Goal: Task Accomplishment & Management: Manage account settings

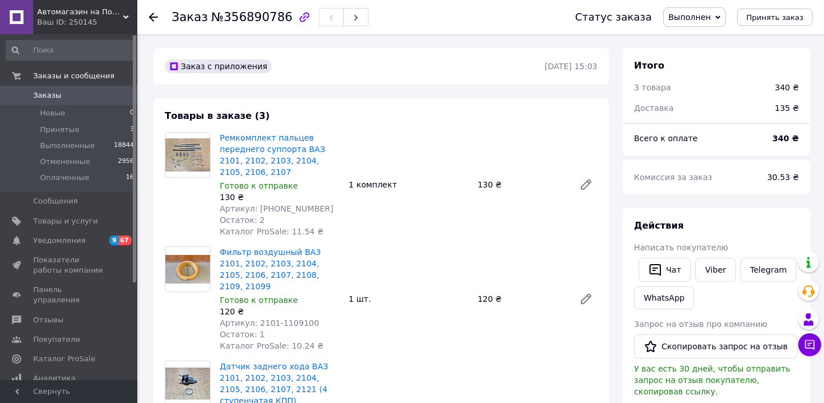
click at [72, 94] on span "Заказы" at bounding box center [69, 95] width 73 height 10
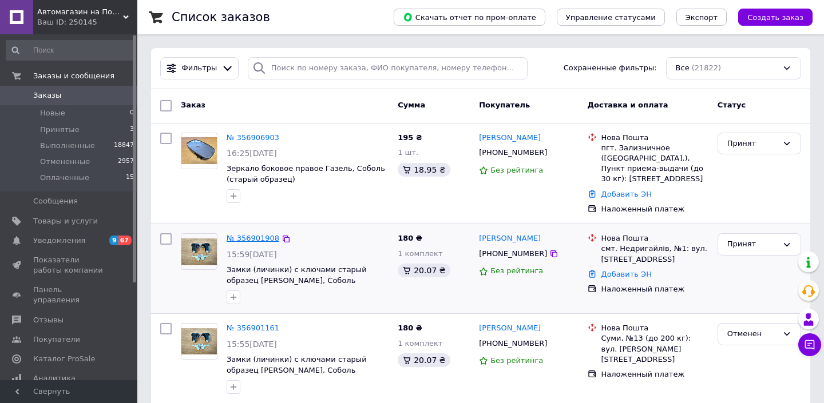
click at [266, 241] on link "№ 356901908" at bounding box center [253, 238] width 53 height 9
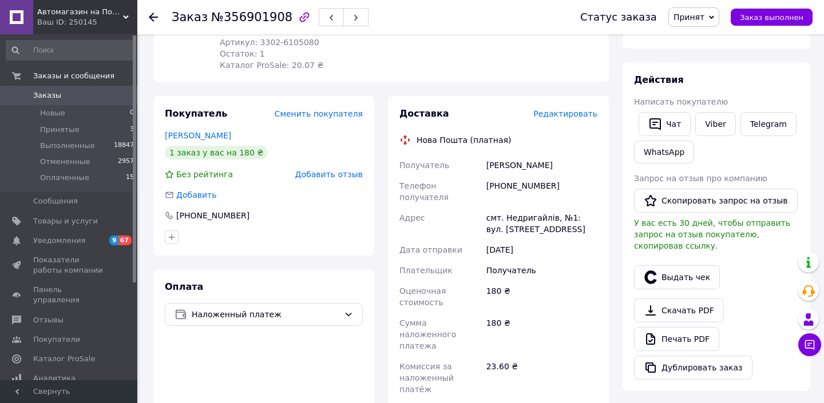
scroll to position [178, 0]
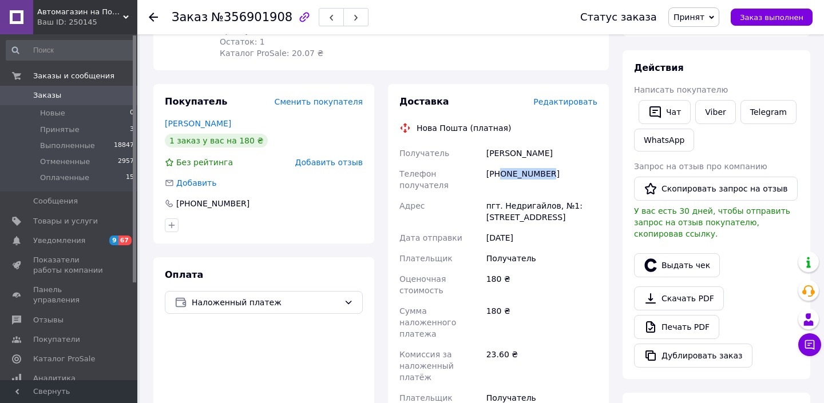
drag, startPoint x: 501, startPoint y: 162, endPoint x: 557, endPoint y: 162, distance: 55.5
click at [557, 164] on div "[PHONE_NUMBER]" at bounding box center [542, 180] width 116 height 32
copy div "0665228948"
click at [498, 143] on div "[PERSON_NAME]" at bounding box center [542, 153] width 116 height 21
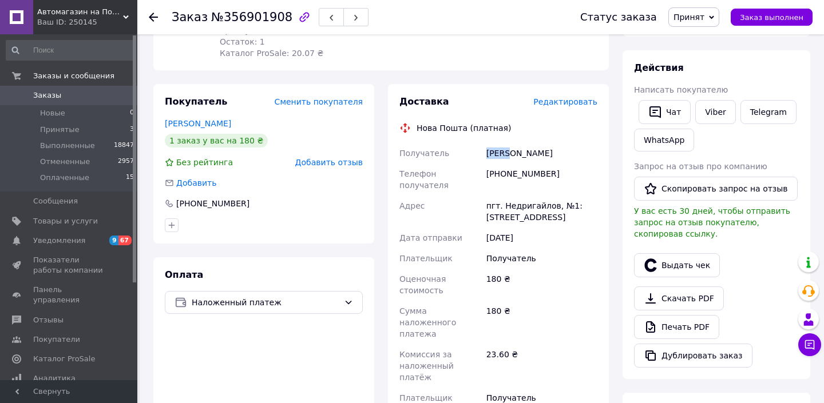
copy div "Юшков"
click at [525, 143] on div "[PERSON_NAME]" at bounding box center [542, 153] width 116 height 21
copy div "Артем"
click at [520, 196] on div "пгт. Недригайлов, №1: [STREET_ADDRESS]" at bounding box center [542, 212] width 116 height 32
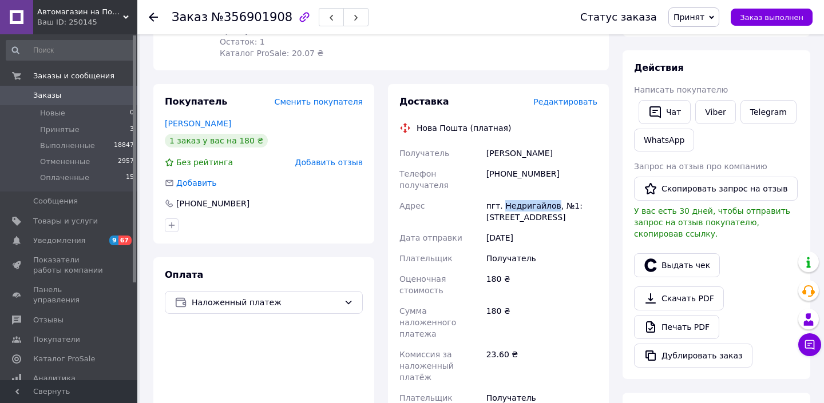
click at [520, 196] on div "пгт. Недригайлов, №1: [STREET_ADDRESS]" at bounding box center [542, 212] width 116 height 32
copy div "Недригайлов"
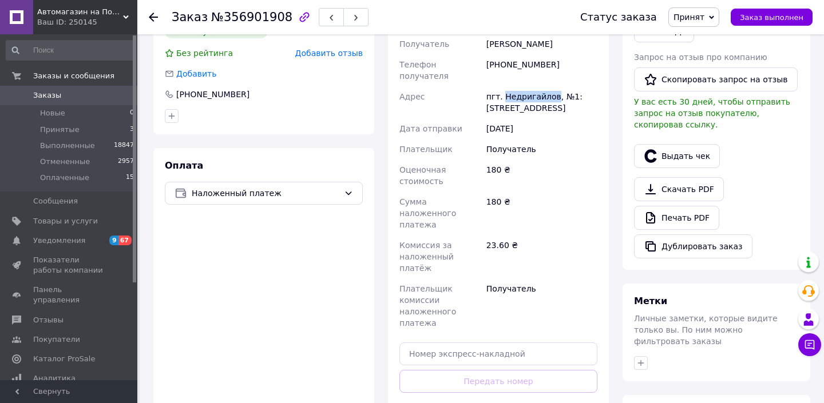
scroll to position [315, 0]
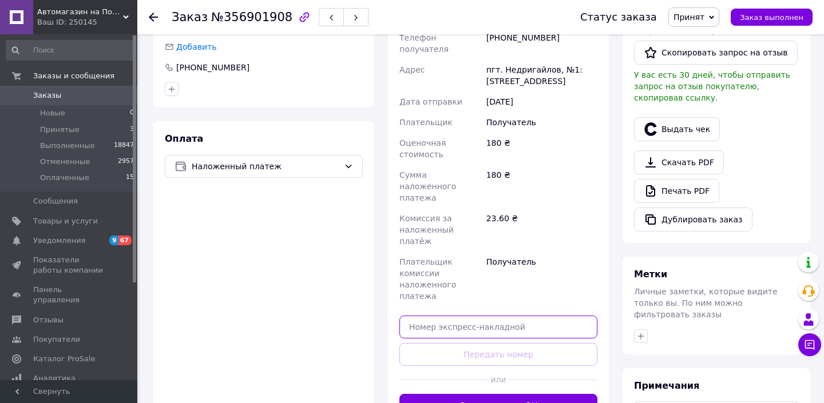
click at [489, 316] on input "text" at bounding box center [498, 327] width 198 height 23
paste input "20451225282093"
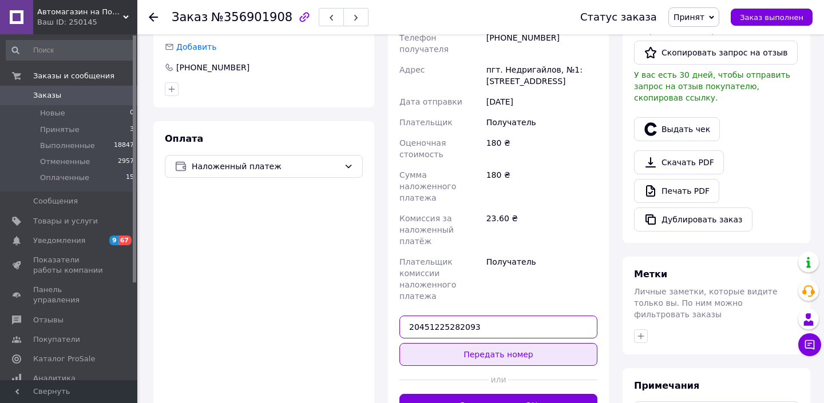
type input "20451225282093"
click at [484, 343] on button "Передать номер" at bounding box center [498, 354] width 198 height 23
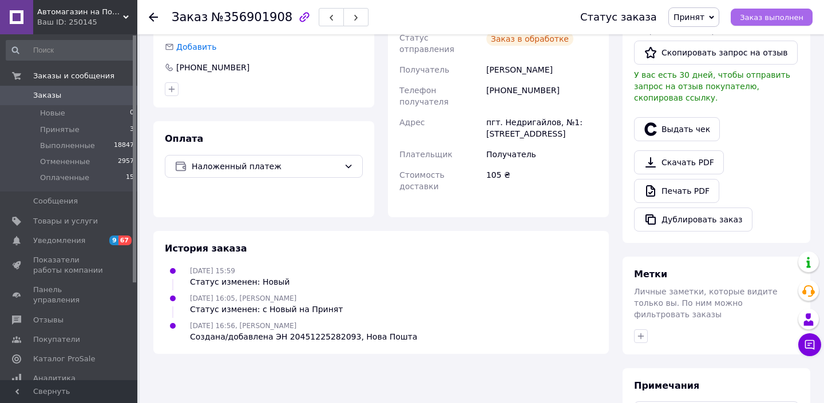
click at [752, 17] on span "Заказ выполнен" at bounding box center [772, 17] width 64 height 9
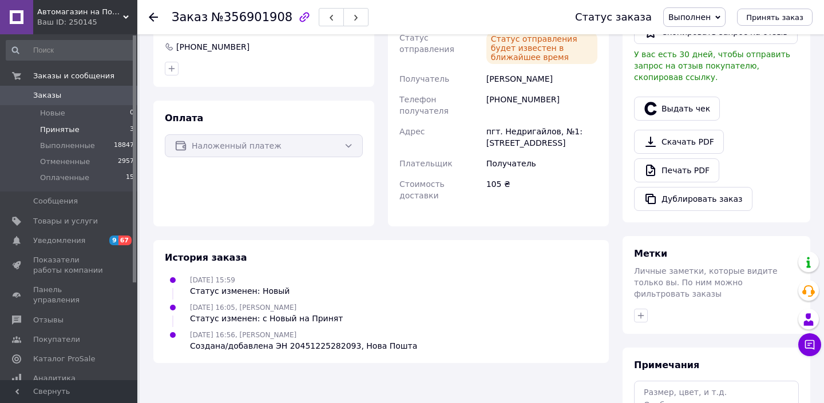
click at [57, 131] on span "Принятые" at bounding box center [59, 130] width 39 height 10
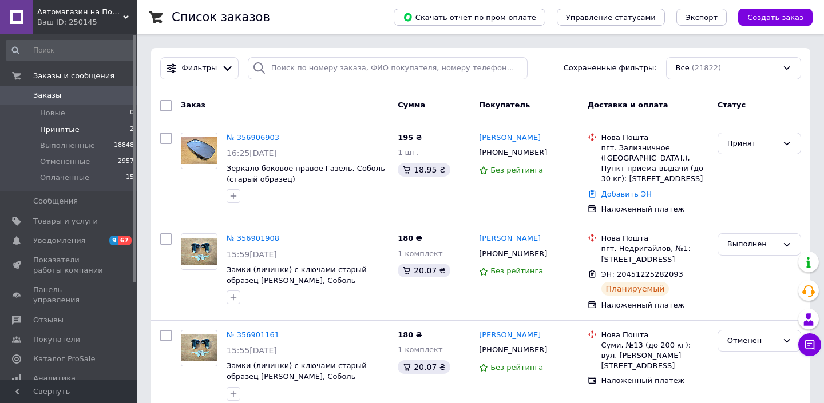
click at [97, 129] on li "Принятые 2" at bounding box center [70, 130] width 141 height 16
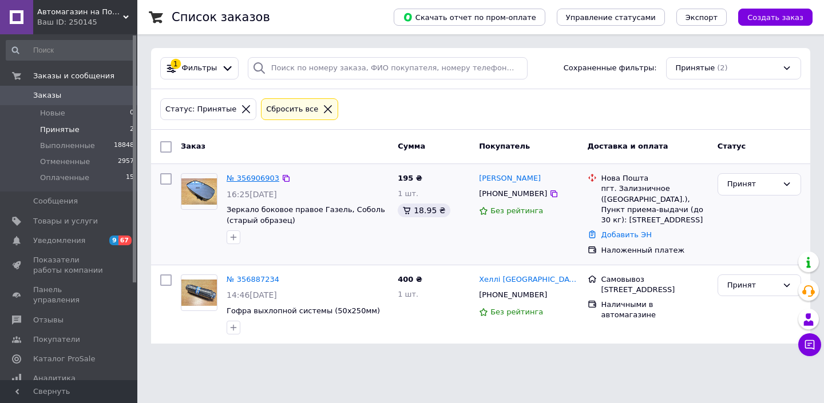
click at [264, 176] on link "№ 356906903" at bounding box center [253, 178] width 53 height 9
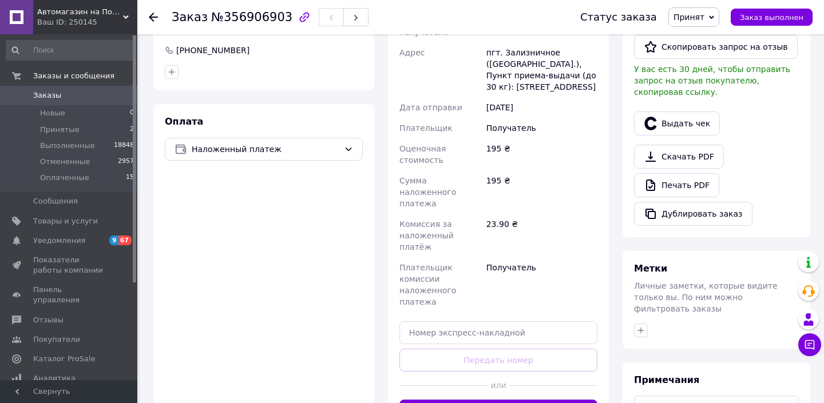
scroll to position [216, 0]
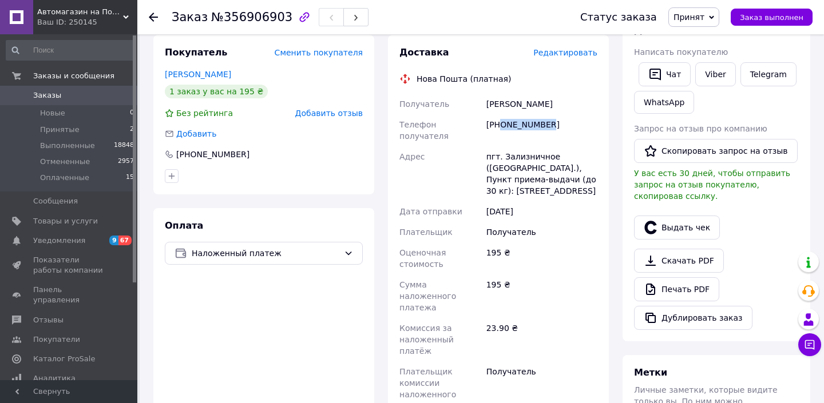
drag, startPoint x: 505, startPoint y: 121, endPoint x: 552, endPoint y: 121, distance: 46.9
click at [552, 121] on div "[PHONE_NUMBER]" at bounding box center [542, 130] width 116 height 32
copy div "0969260227"
click at [491, 96] on div "[PERSON_NAME]" at bounding box center [542, 104] width 116 height 21
click at [491, 97] on div "[PERSON_NAME]" at bounding box center [542, 104] width 116 height 21
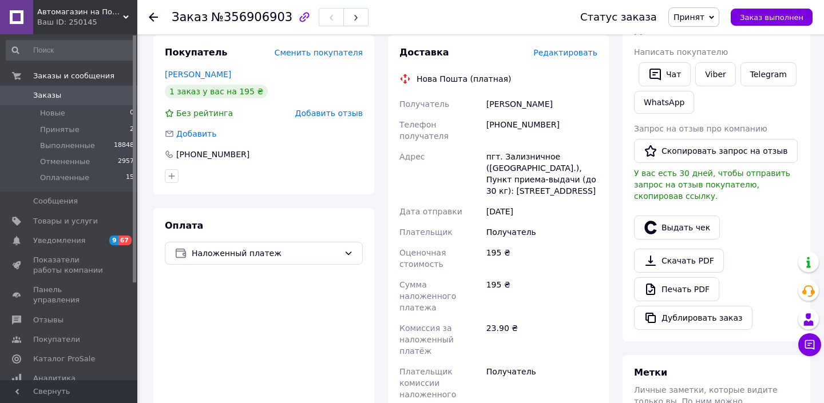
click at [491, 98] on div "[PERSON_NAME]" at bounding box center [542, 104] width 116 height 21
click at [491, 105] on div "[PERSON_NAME]" at bounding box center [542, 104] width 116 height 21
copy div "[PERSON_NAME]"
click at [524, 103] on div "[PERSON_NAME]" at bounding box center [542, 104] width 116 height 21
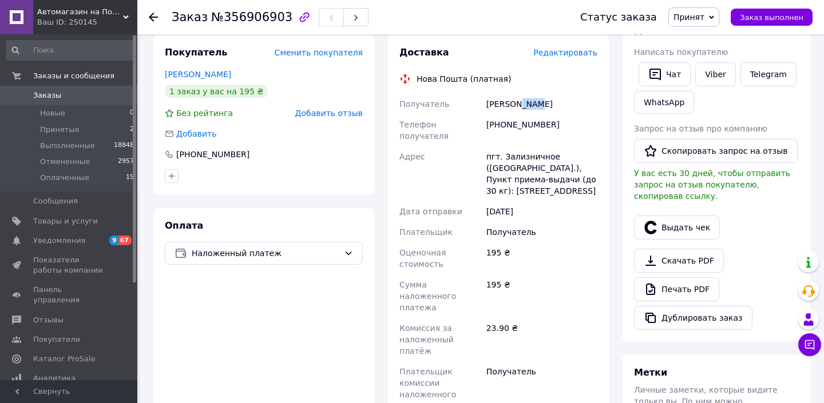
click at [524, 103] on div "[PERSON_NAME]" at bounding box center [542, 104] width 116 height 21
copy div "[PERSON_NAME]"
click at [517, 146] on div "пгт. Зализничное ([GEOGRAPHIC_DATA].), Пункт приема-выдачи (до 30 кг): [STREET_…" at bounding box center [542, 173] width 116 height 55
copy div "Зализничное"
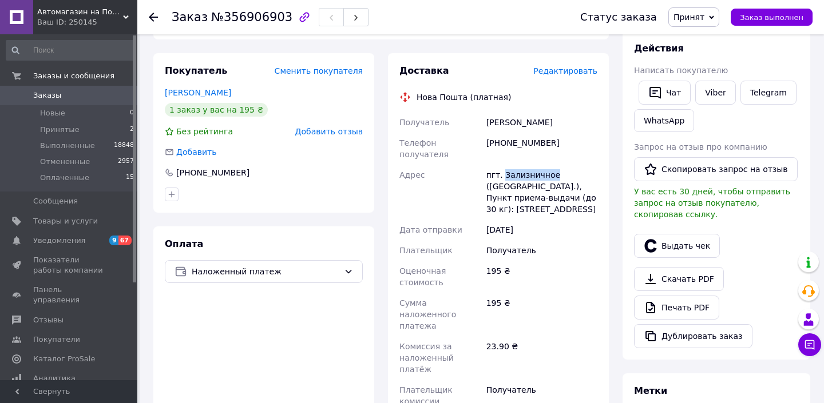
scroll to position [335, 0]
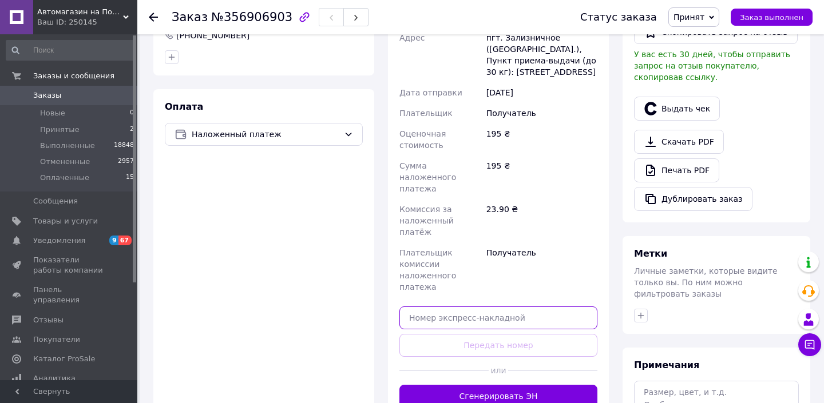
click at [506, 307] on input "text" at bounding box center [498, 318] width 198 height 23
paste input "20451225285469"
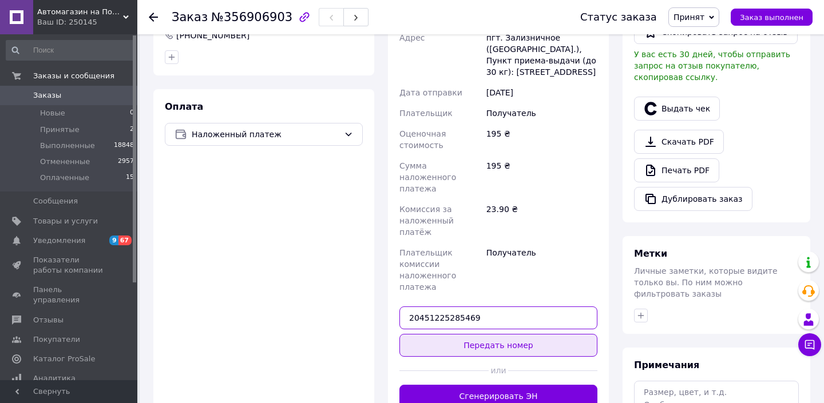
type input "20451225285469"
click at [502, 334] on button "Передать номер" at bounding box center [498, 345] width 198 height 23
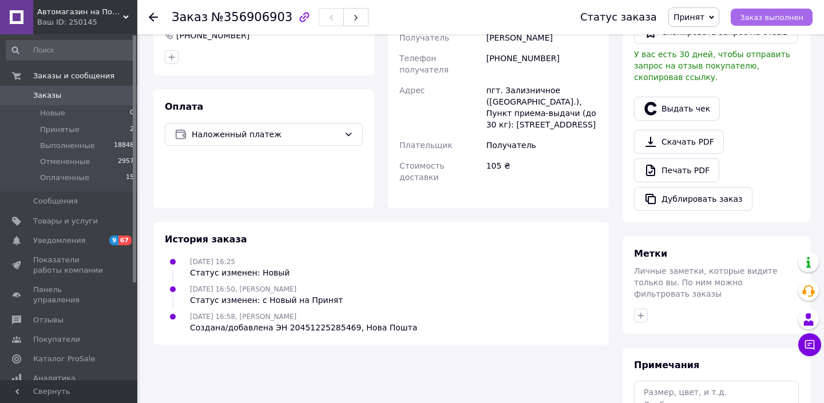
click at [770, 18] on span "Заказ выполнен" at bounding box center [772, 17] width 64 height 9
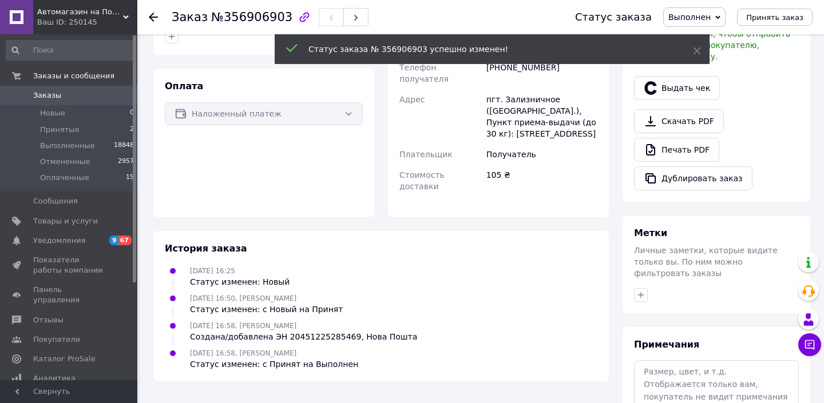
scroll to position [315, 0]
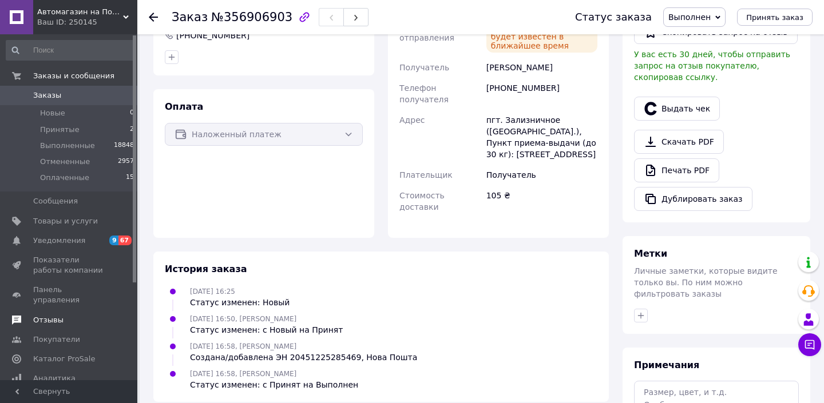
click at [64, 315] on span "Отзывы" at bounding box center [69, 320] width 73 height 10
